Goal: Find specific page/section: Find specific page/section

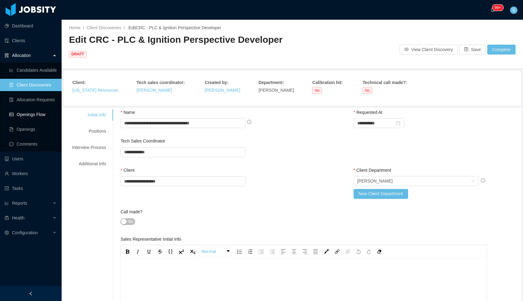
scroll to position [14, 0]
click at [30, 100] on link "Allocation Requests" at bounding box center [32, 100] width 47 height 12
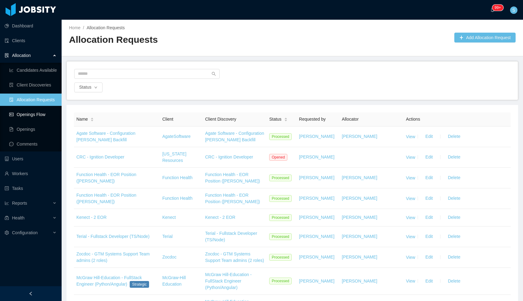
click at [35, 115] on link "Openings Flow" at bounding box center [32, 114] width 47 height 12
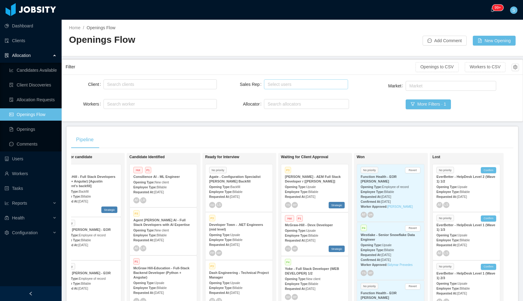
click at [282, 84] on div "Select users" at bounding box center [305, 84] width 74 height 6
type input "******"
click at [278, 93] on li "[PERSON_NAME]" at bounding box center [306, 97] width 84 height 10
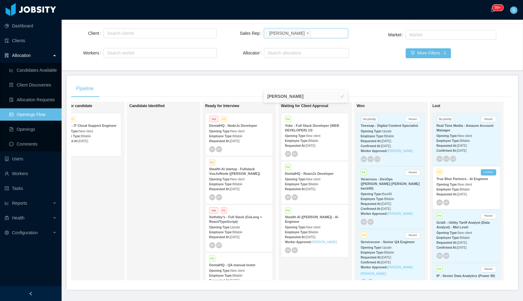
scroll to position [54, 0]
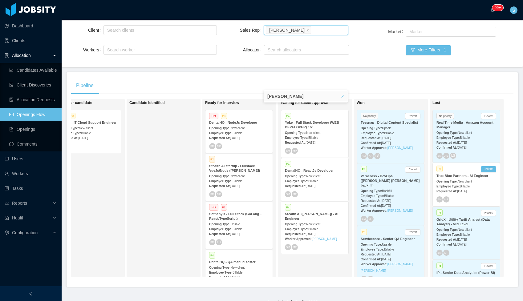
click at [238, 137] on span "[DATE]" at bounding box center [235, 138] width 10 height 3
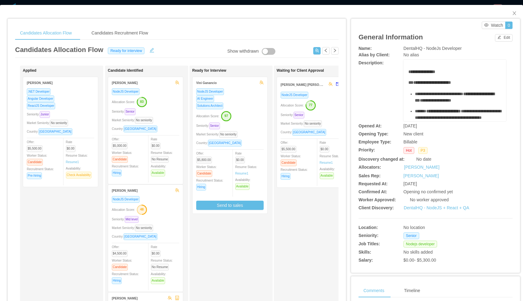
scroll to position [0, 0]
click at [322, 96] on div "NodeJS Developer" at bounding box center [313, 95] width 67 height 7
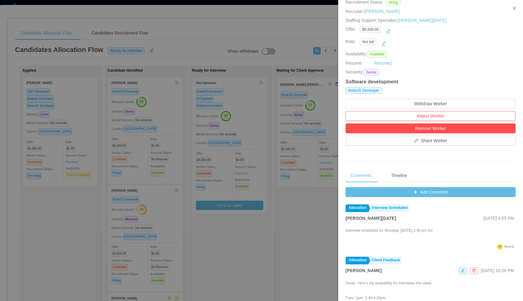
scroll to position [170, 0]
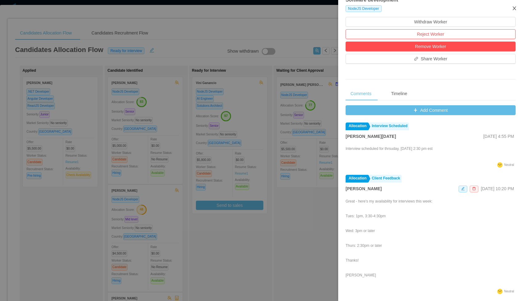
click at [515, 9] on icon "icon: close" at bounding box center [514, 8] width 3 height 4
